Goal: Ask a question

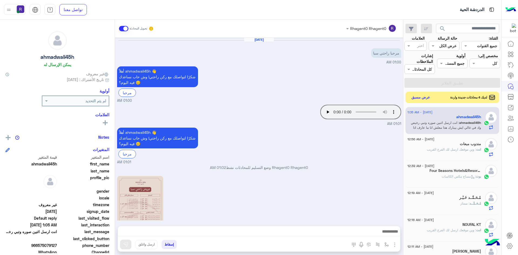
scroll to position [157, 0]
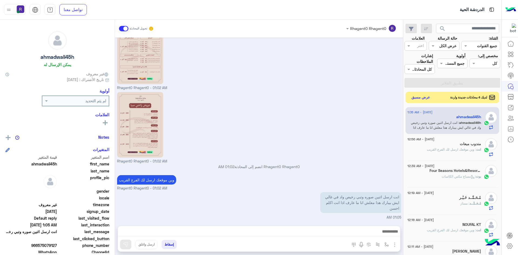
click at [430, 100] on button "عرض مسبق" at bounding box center [421, 97] width 23 height 7
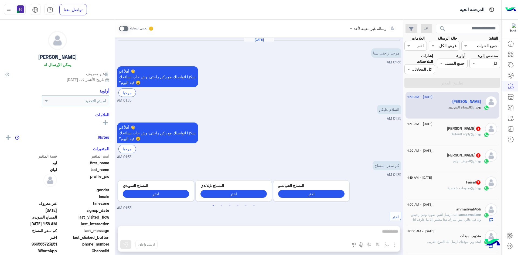
scroll to position [225, 0]
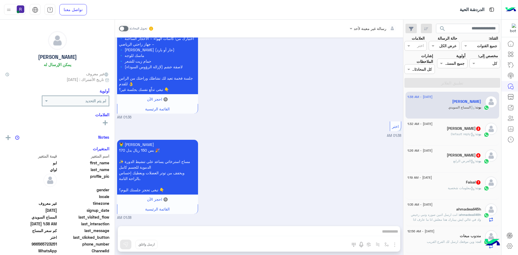
click at [451, 134] on span ": Default reply" at bounding box center [463, 134] width 25 height 4
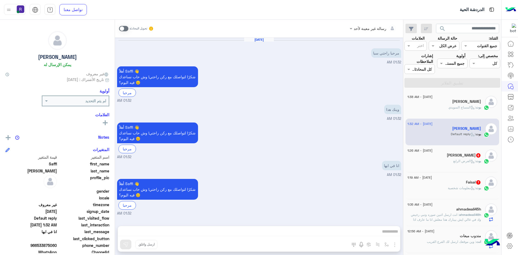
click at [460, 160] on span ": العرض الرابع" at bounding box center [464, 161] width 22 height 4
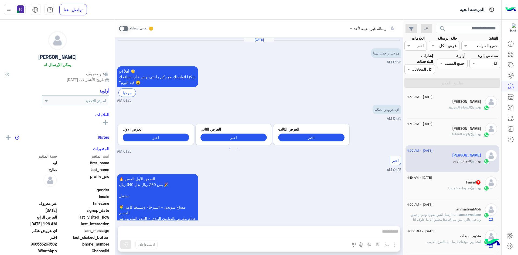
scroll to position [516, 0]
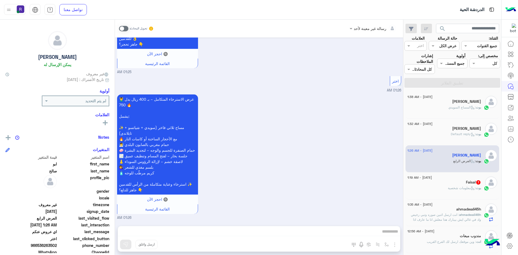
click at [467, 186] on span ": معلومات شخصية" at bounding box center [462, 188] width 28 height 4
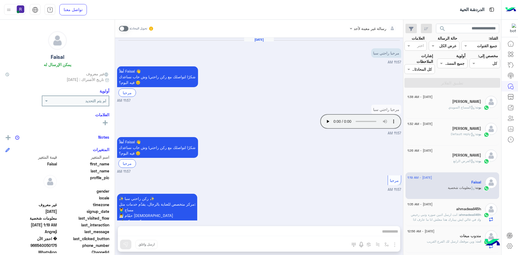
scroll to position [552, 0]
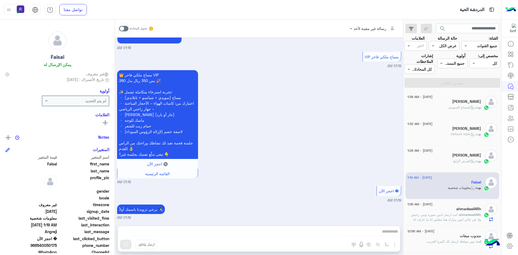
click at [120, 29] on span at bounding box center [123, 28] width 9 height 5
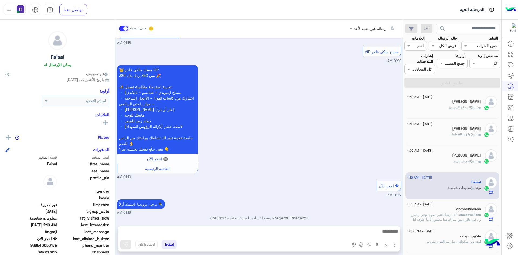
scroll to position [562, 0]
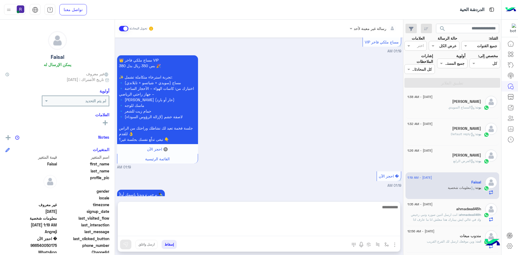
click at [288, 234] on textarea at bounding box center [259, 220] width 282 height 32
paste textarea "**********"
type textarea "**********"
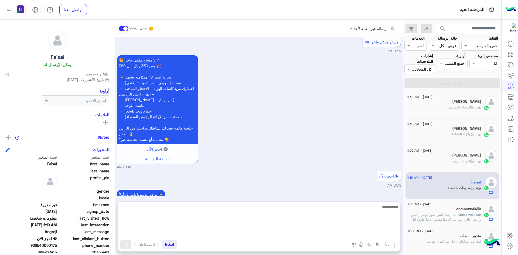
scroll to position [603, 0]
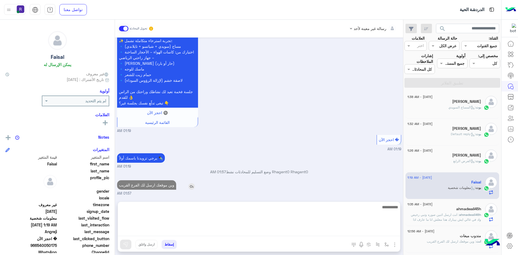
click at [155, 186] on p "وين موقعك ارسل لك الفرع القريب" at bounding box center [146, 184] width 59 height 9
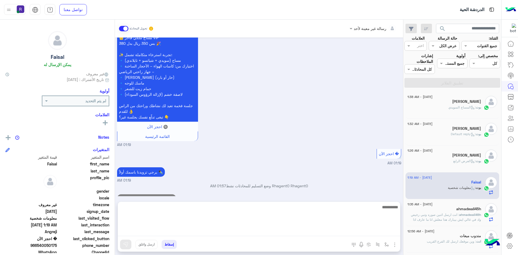
click at [155, 186] on div "[DATE] مرحبا راحتي سبا 11:57 AM أهلاً [PERSON_NAME] 👋 شكرًا لتواصلك مع ركن راحت…" at bounding box center [259, 117] width 288 height 159
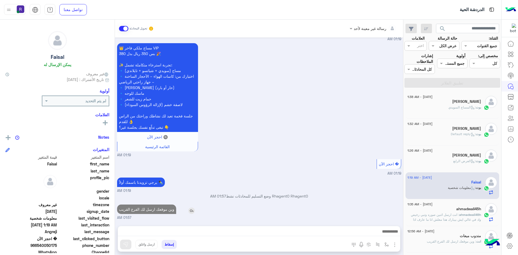
click at [155, 186] on p "يرجي تزويدنا باسمك أولاً ✒️" at bounding box center [141, 182] width 48 height 9
click at [161, 210] on p "وين موقعك ارسل لك الفرع القريب" at bounding box center [146, 209] width 59 height 9
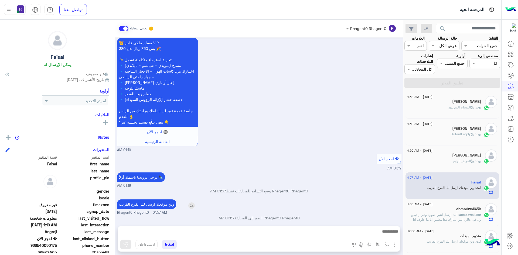
scroll to position [589, 0]
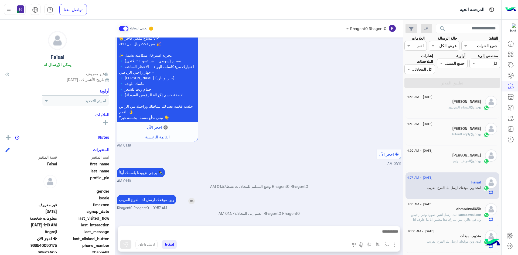
copy app-msgs-text
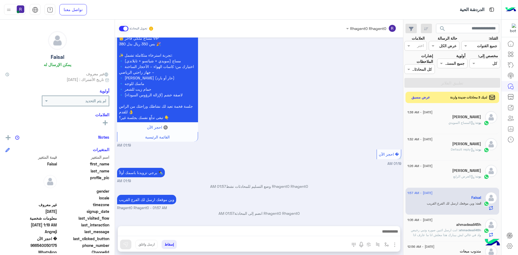
click at [427, 95] on button "عرض مسبق" at bounding box center [421, 97] width 23 height 7
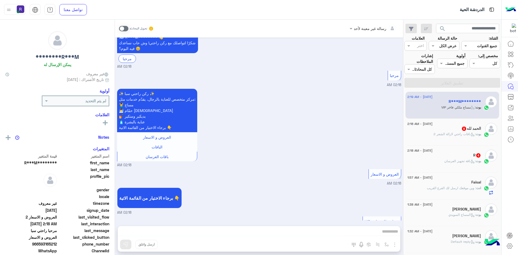
scroll to position [168, 0]
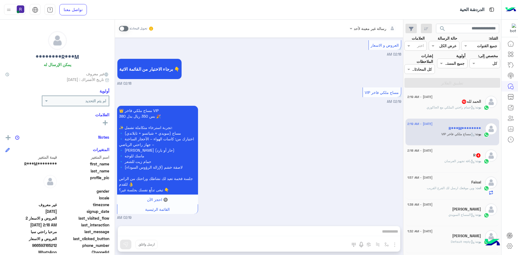
click at [449, 114] on div "بوت : حمام راحتي الملكي مع الجاكوزي" at bounding box center [445, 109] width 74 height 9
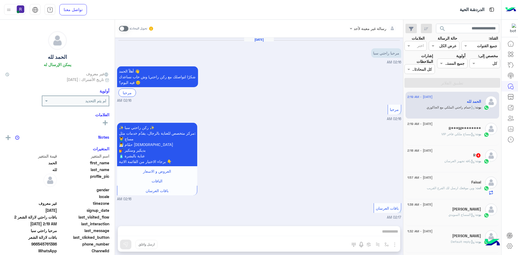
scroll to position [928, 0]
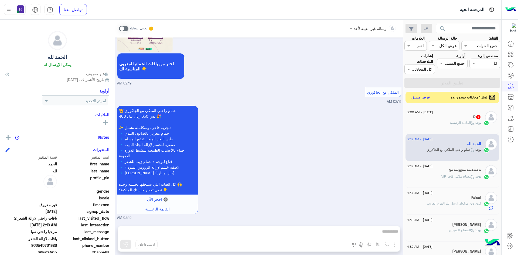
click at [422, 99] on button "عرض مسبق" at bounding box center [421, 97] width 23 height 7
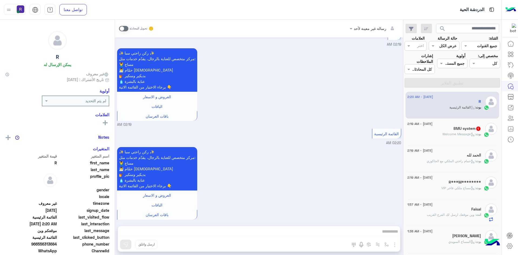
scroll to position [603, 0]
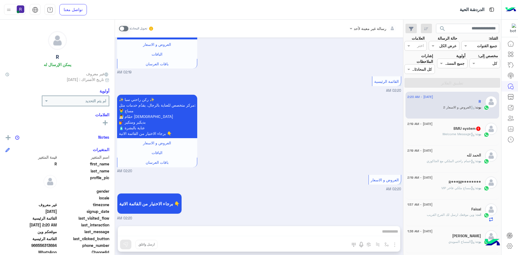
click at [457, 122] on div "[DATE] - 2:19 AM BMU system 1 بوت : Welcome Message" at bounding box center [453, 132] width 94 height 27
click at [457, 130] on h5 "BMU system 1" at bounding box center [468, 128] width 28 height 5
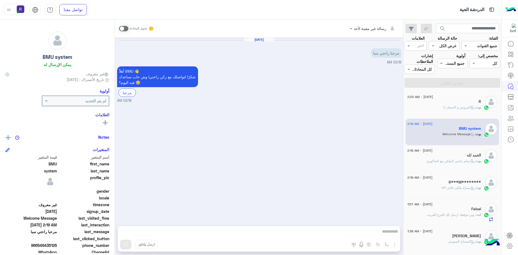
click at [124, 29] on span at bounding box center [123, 28] width 9 height 5
click at [397, 244] on img "button" at bounding box center [395, 245] width 6 height 6
click at [382, 235] on span "الصور" at bounding box center [384, 233] width 10 height 6
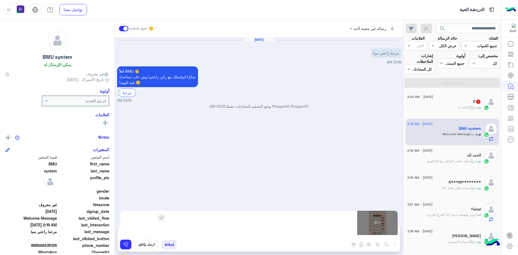
click at [387, 172] on div "[DATE] مرحبا راحتي سبا 02:19 AM أهلاً BMU 👋 شكرًا لتواصلك مع ركن راحتي! وش حاب …" at bounding box center [259, 129] width 288 height 183
click at [125, 244] on img at bounding box center [125, 244] width 5 height 5
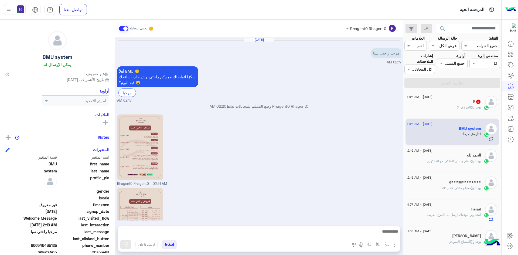
scroll to position [59, 0]
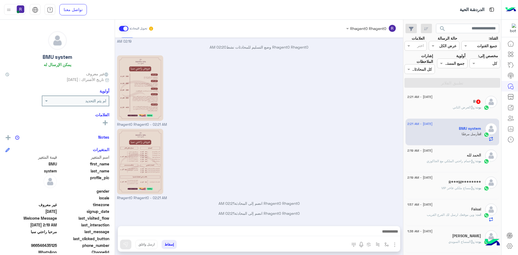
click at [478, 109] on span "بوت" at bounding box center [478, 107] width 5 height 4
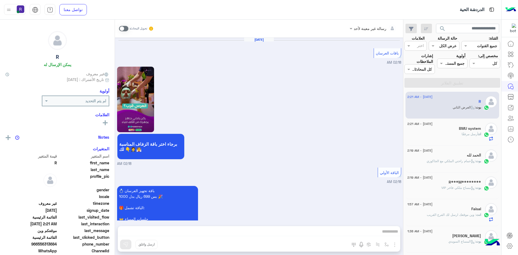
scroll to position [962, 0]
